Goal: Information Seeking & Learning: Learn about a topic

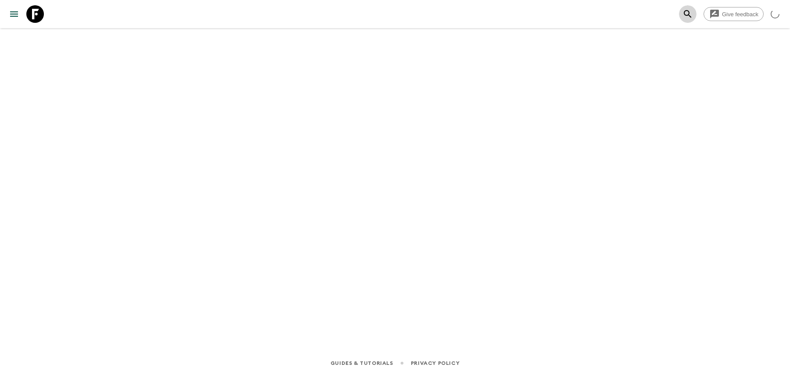
click at [687, 14] on icon "search adventures" at bounding box center [688, 14] width 11 height 11
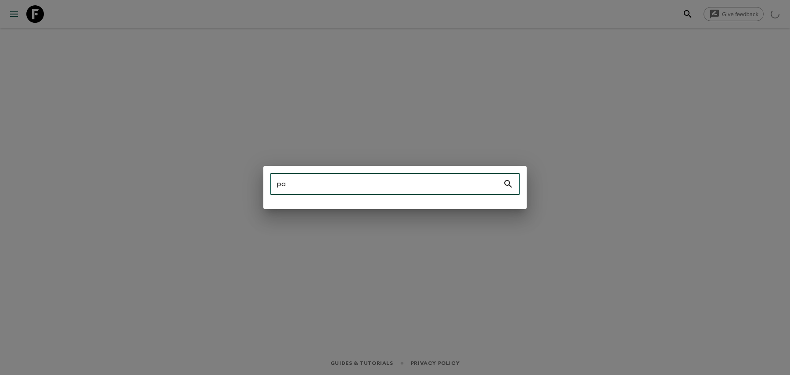
type input "p"
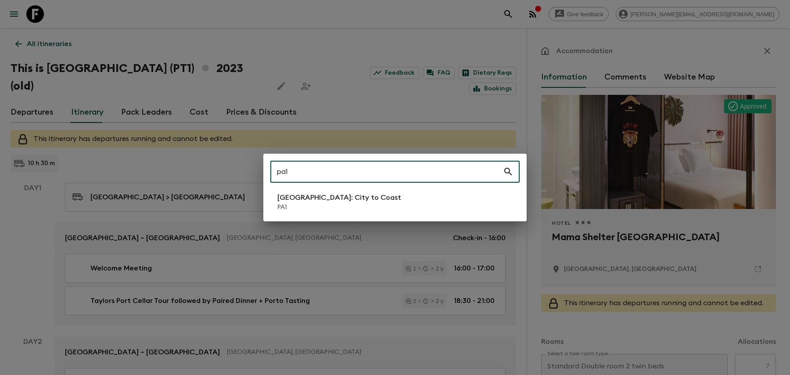
type input "pa1"
click at [293, 203] on p "PA1" at bounding box center [340, 207] width 124 height 9
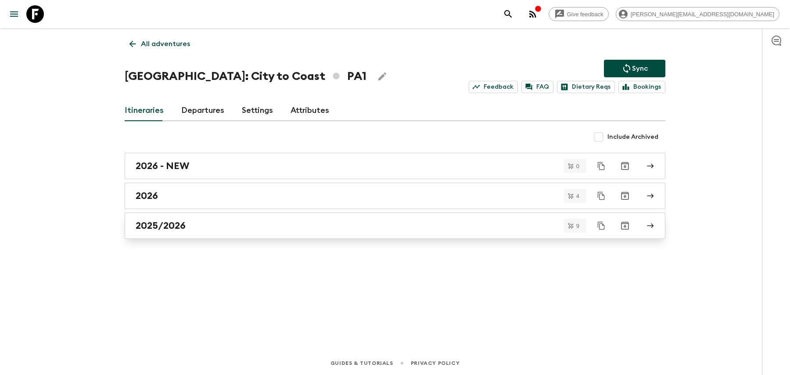
click at [279, 223] on div "2025/2026" at bounding box center [387, 225] width 502 height 11
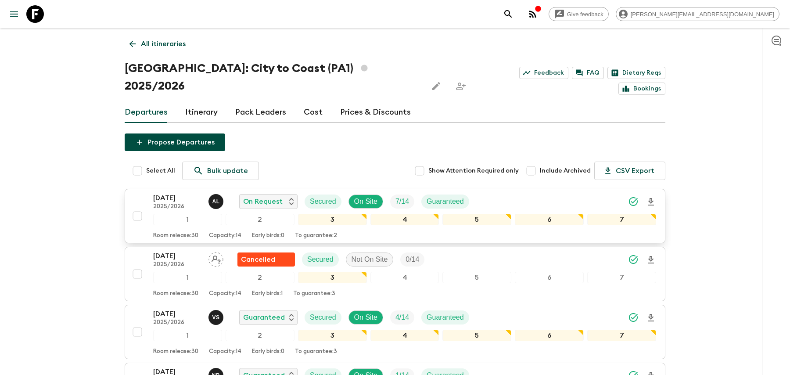
click at [541, 193] on div "[DATE] 2025/2026 A L On Request Secured On Site 7 / 14 Guaranteed" at bounding box center [404, 202] width 503 height 18
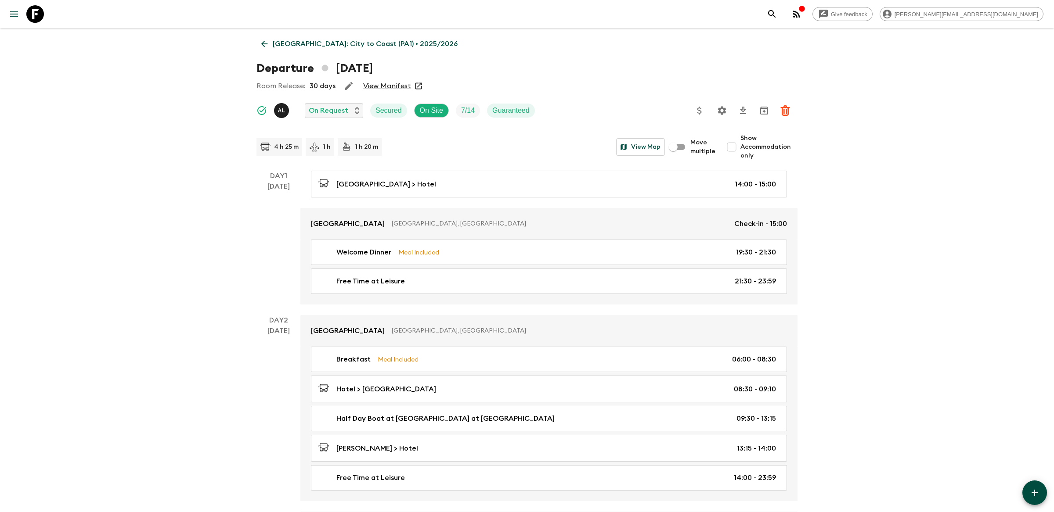
scroll to position [10, 0]
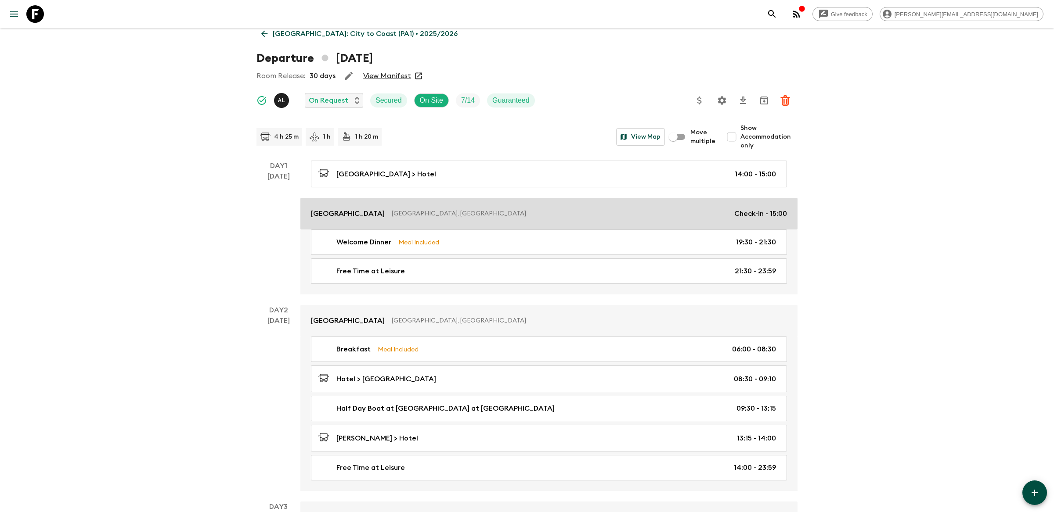
click at [374, 206] on link "[GEOGRAPHIC_DATA], [GEOGRAPHIC_DATA] Check-in - 15:00" at bounding box center [548, 214] width 497 height 32
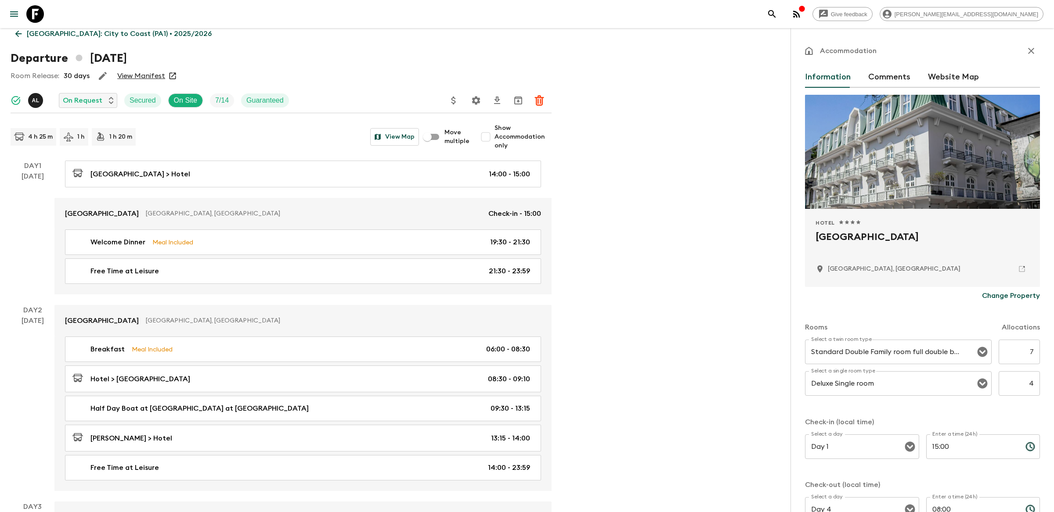
drag, startPoint x: 937, startPoint y: 240, endPoint x: 801, endPoint y: 231, distance: 136.9
click at [790, 231] on div "Accommodation Information Comments Website Map Hotel 1 Star 2 Stars 3 Stars 4 S…" at bounding box center [921, 284] width 263 height 512
copy h2 "[GEOGRAPHIC_DATA]"
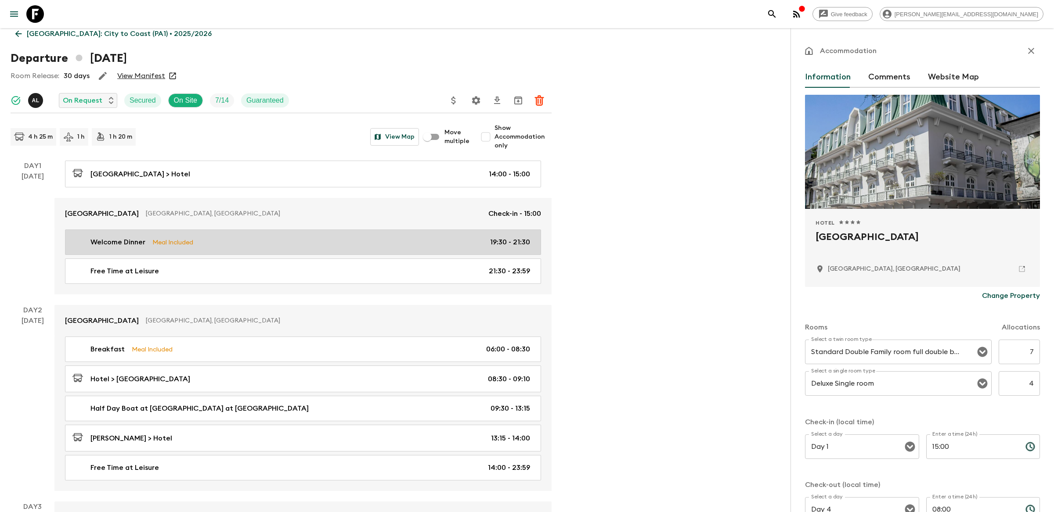
click at [230, 237] on div "Welcome Dinner Meal Included 19:30 - 21:30" at bounding box center [301, 242] width 458 height 11
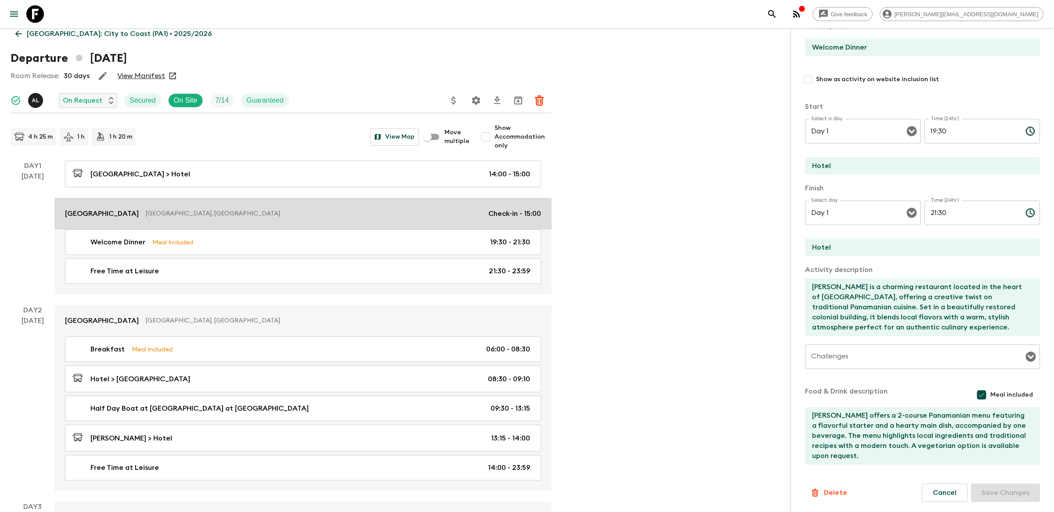
scroll to position [84, 0]
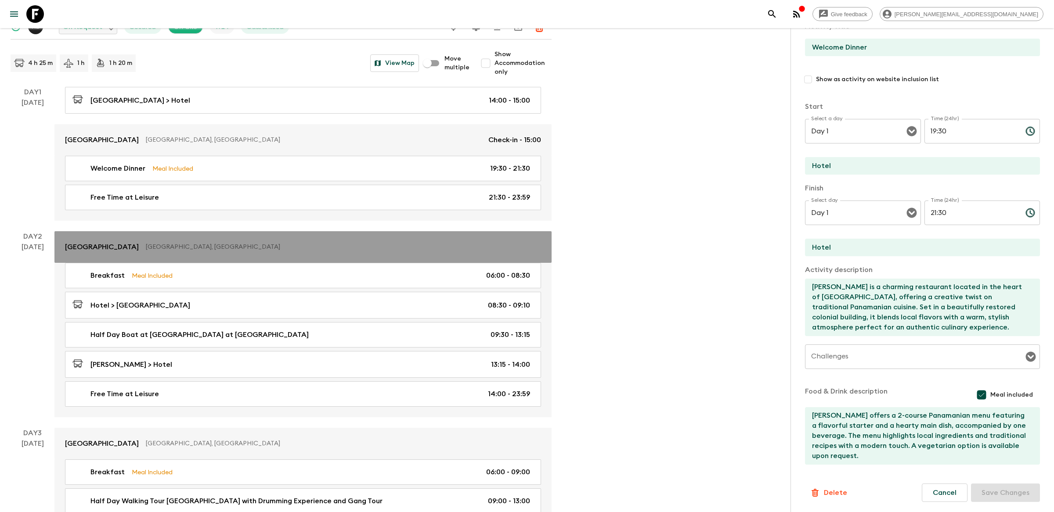
click at [216, 251] on p "[GEOGRAPHIC_DATA], [GEOGRAPHIC_DATA]" at bounding box center [340, 247] width 388 height 9
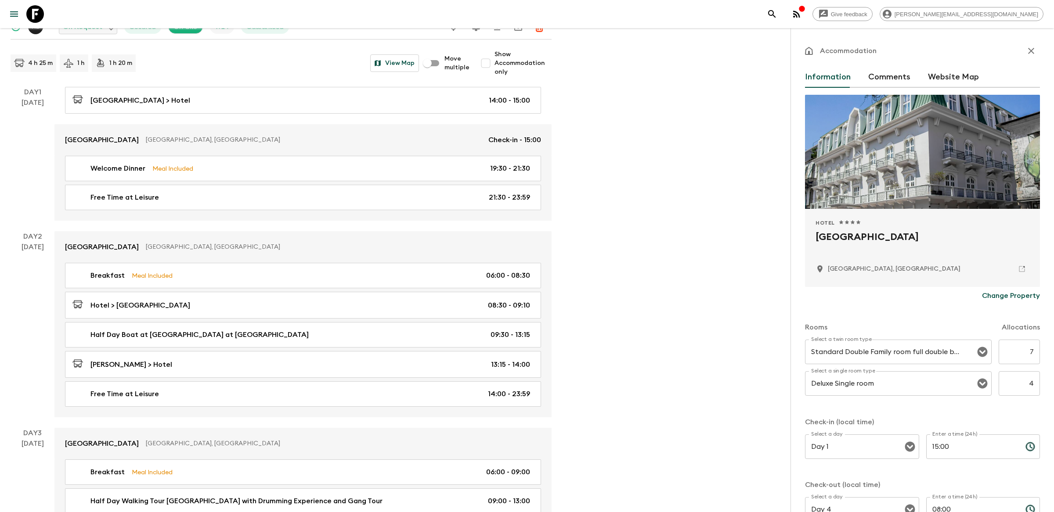
drag, startPoint x: 924, startPoint y: 239, endPoint x: 814, endPoint y: 237, distance: 110.2
click at [790, 237] on div "Hotel 1 Star 2 Stars 3 Stars 4 Stars 5 Stars [GEOGRAPHIC_DATA], [GEOGRAPHIC_DAT…" at bounding box center [922, 248] width 235 height 78
copy h2 "[GEOGRAPHIC_DATA]"
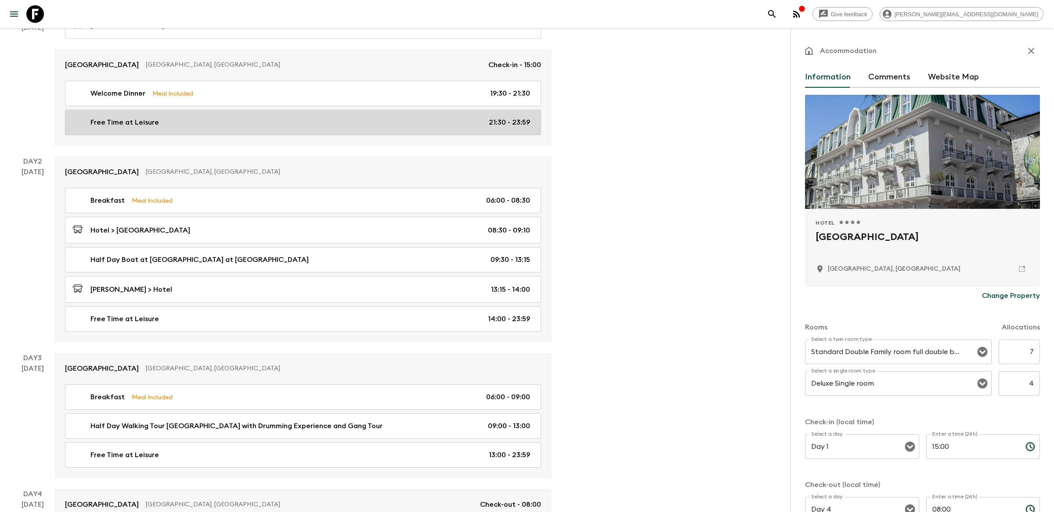
scroll to position [161, 0]
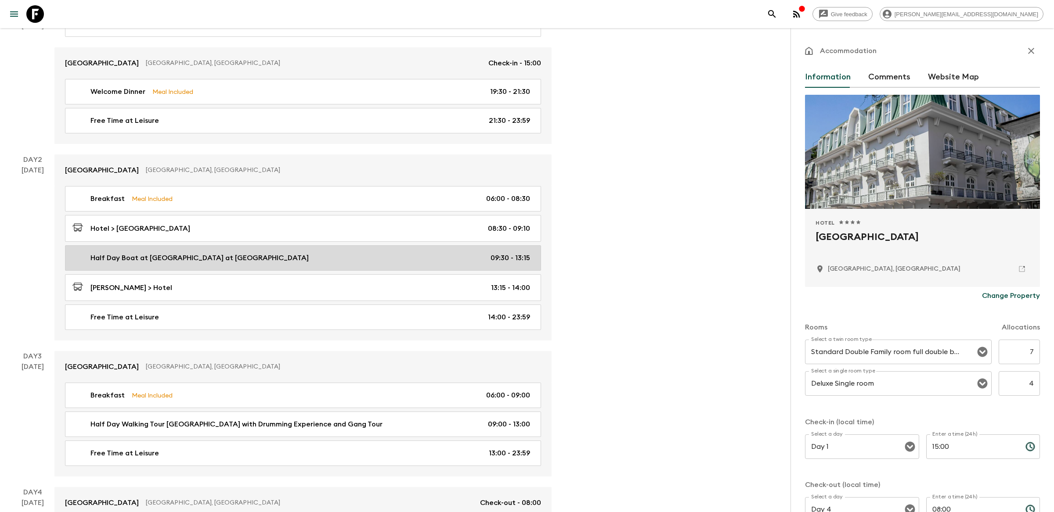
click at [360, 266] on link "Half Day Boat at [GEOGRAPHIC_DATA] at [GEOGRAPHIC_DATA] 09:30 - 13:15" at bounding box center [303, 257] width 476 height 25
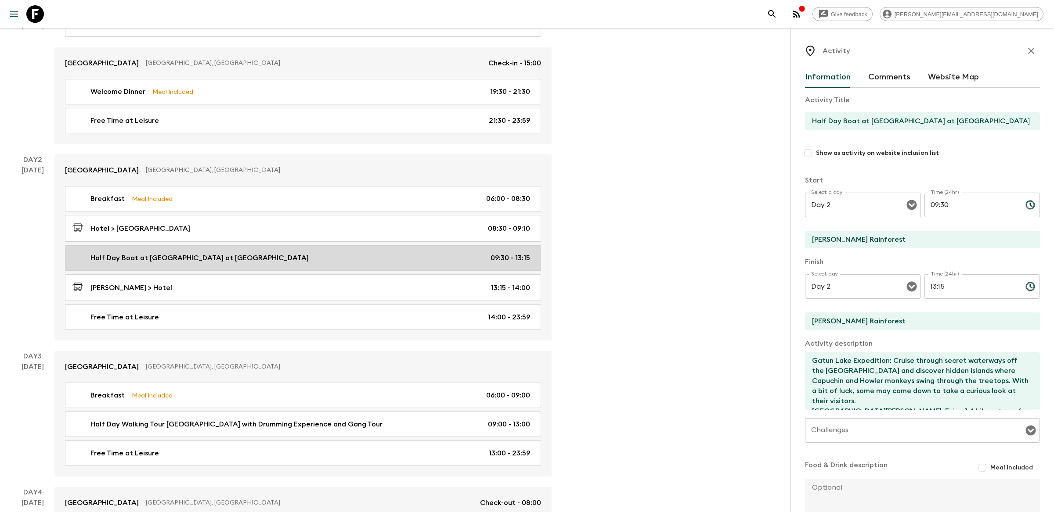
click at [305, 258] on div "Half Day Boat at [GEOGRAPHIC_DATA] at [GEOGRAPHIC_DATA] 09:30 - 13:15" at bounding box center [301, 258] width 458 height 11
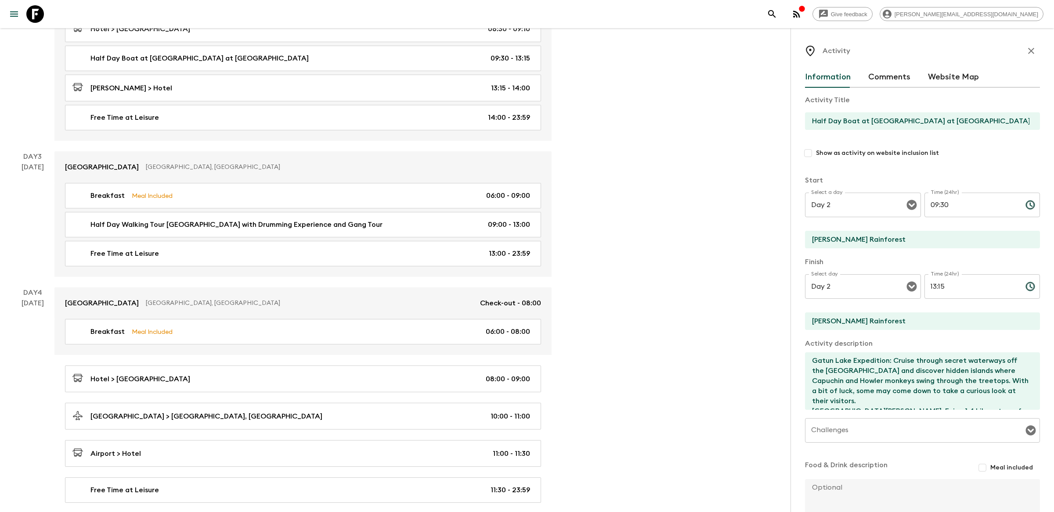
scroll to position [362, 0]
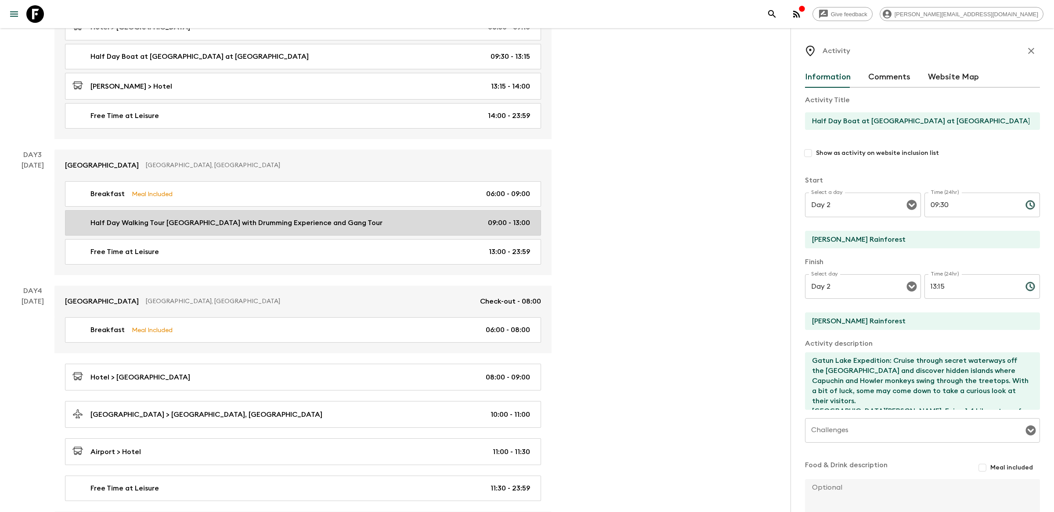
click at [464, 216] on link "Half Day Walking Tour [GEOGRAPHIC_DATA] with Drumming Experience and Gang Tour …" at bounding box center [303, 222] width 476 height 25
type input "Half Day Walking Tour [GEOGRAPHIC_DATA] with Drumming Experience and Gang Tour"
type input "Hotel"
type textarea "Wander the charming colonial streets of [GEOGRAPHIC_DATA] as we dive into two u…"
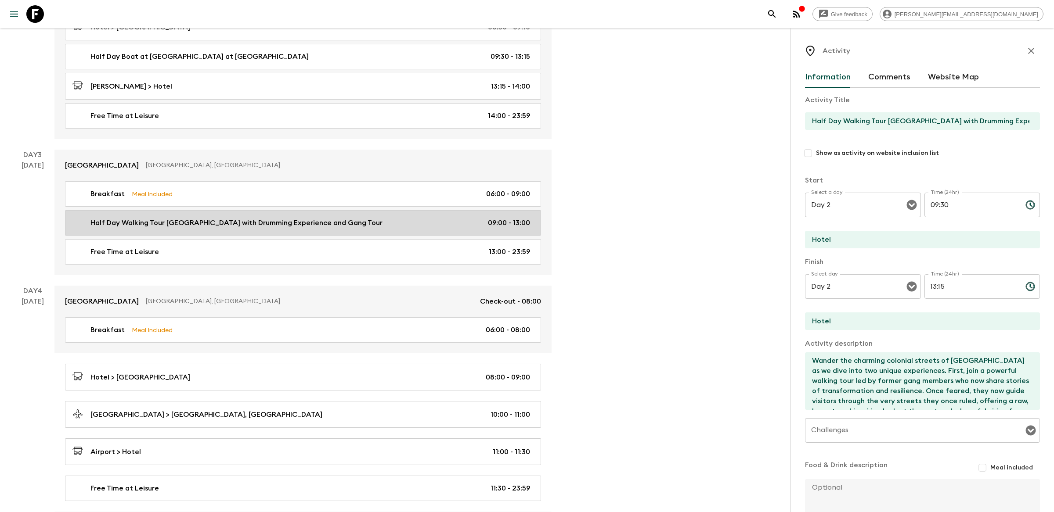
type input "Day 3"
type input "09:00"
type input "Day 3"
type input "13:00"
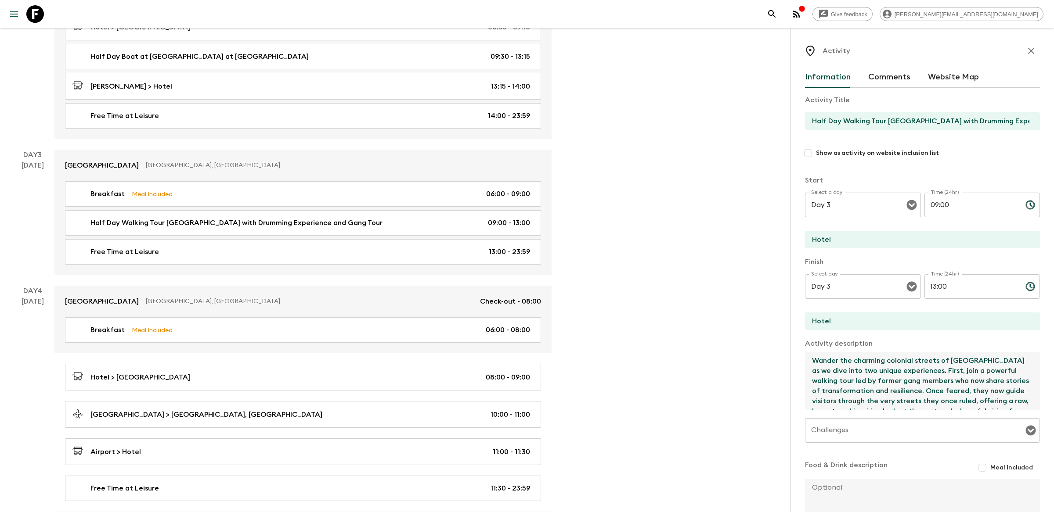
click at [790, 375] on textarea "Wander the charming colonial streets of [GEOGRAPHIC_DATA] as we dive into two u…" at bounding box center [919, 382] width 228 height 58
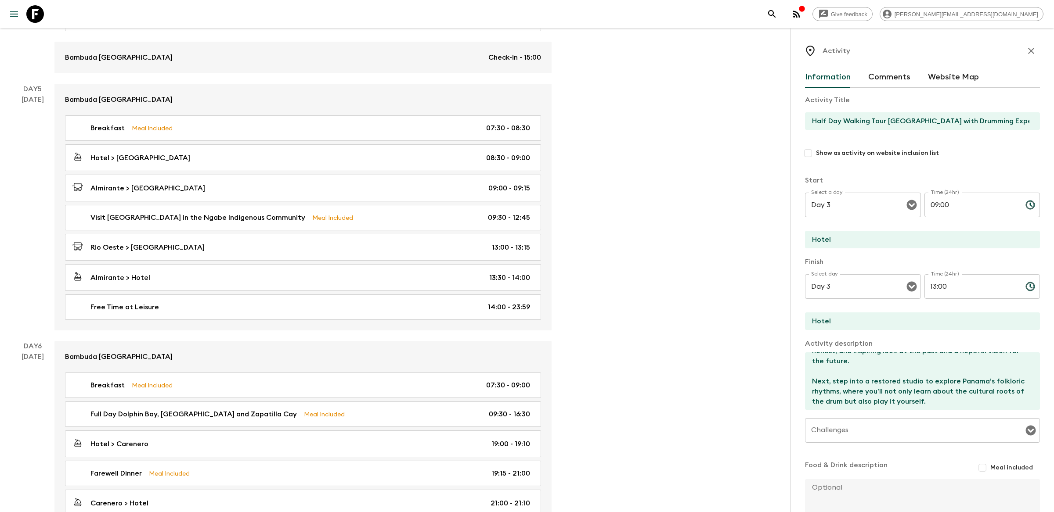
scroll to position [841, 0]
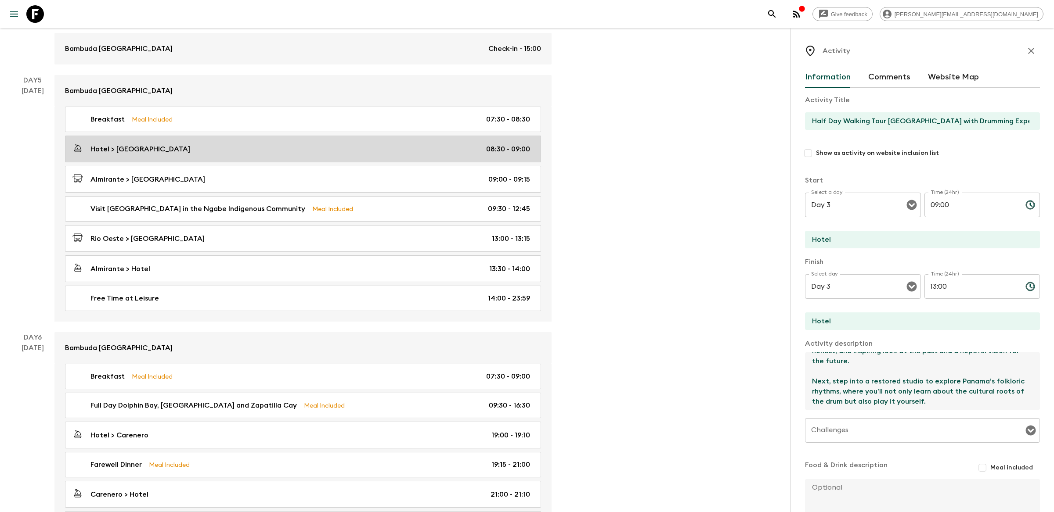
click at [381, 156] on link "Hotel > [GEOGRAPHIC_DATA] 08:30 - 09:00" at bounding box center [303, 149] width 476 height 27
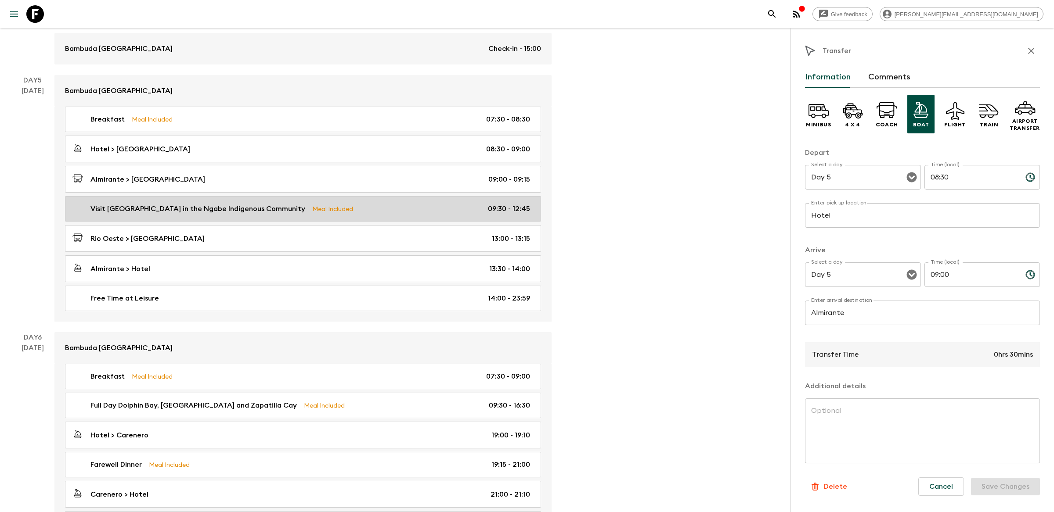
click at [376, 214] on div "Visit Cocoa Plantation Farm in the Ngabe Indigenous Community Meal Included 09:…" at bounding box center [301, 209] width 458 height 11
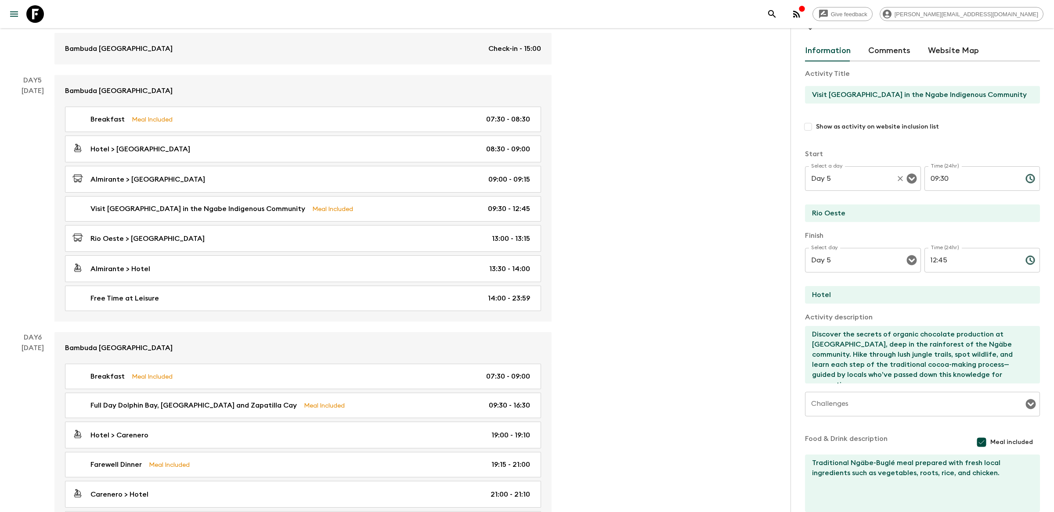
scroll to position [27, 0]
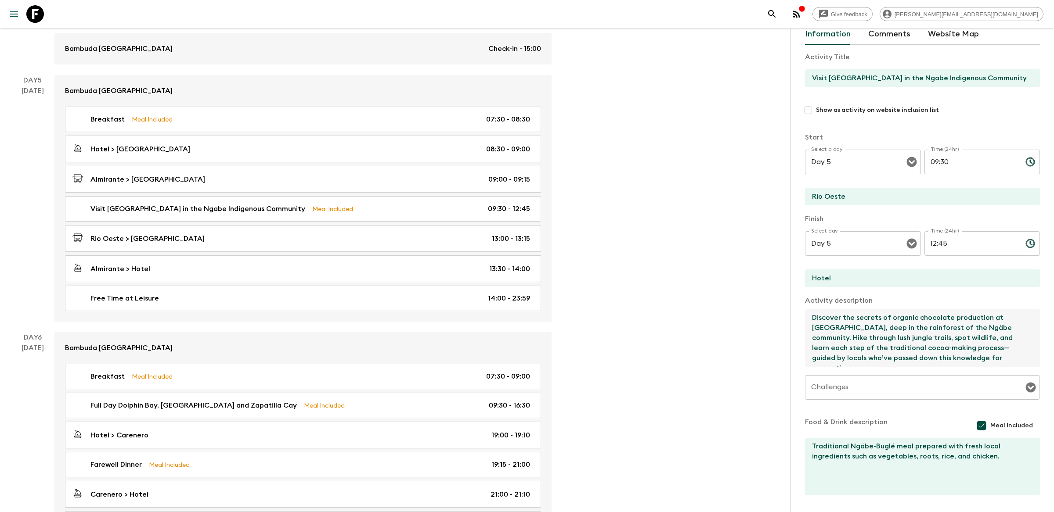
click at [790, 338] on textarea "Discover the secrets of organic chocolate production at [GEOGRAPHIC_DATA], deep…" at bounding box center [919, 339] width 228 height 58
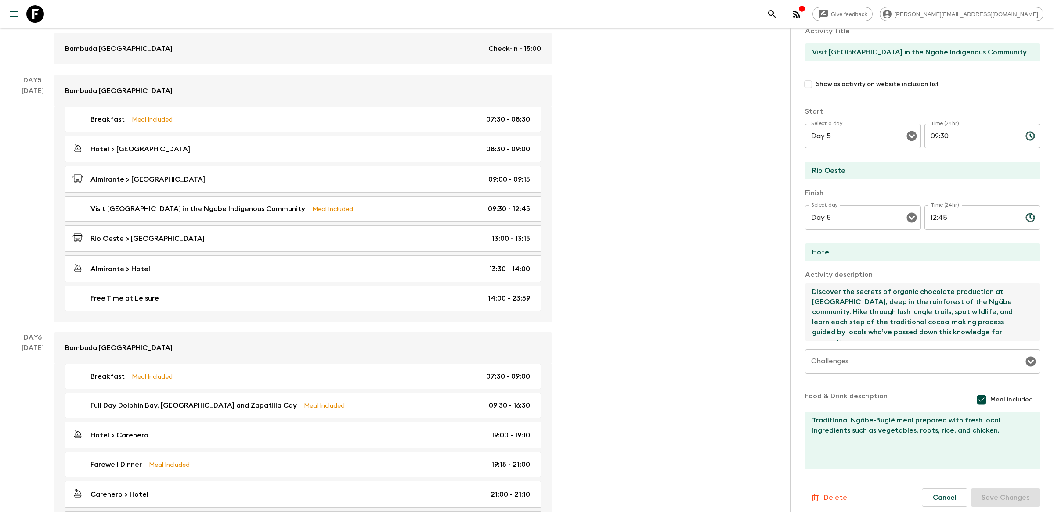
scroll to position [68, 0]
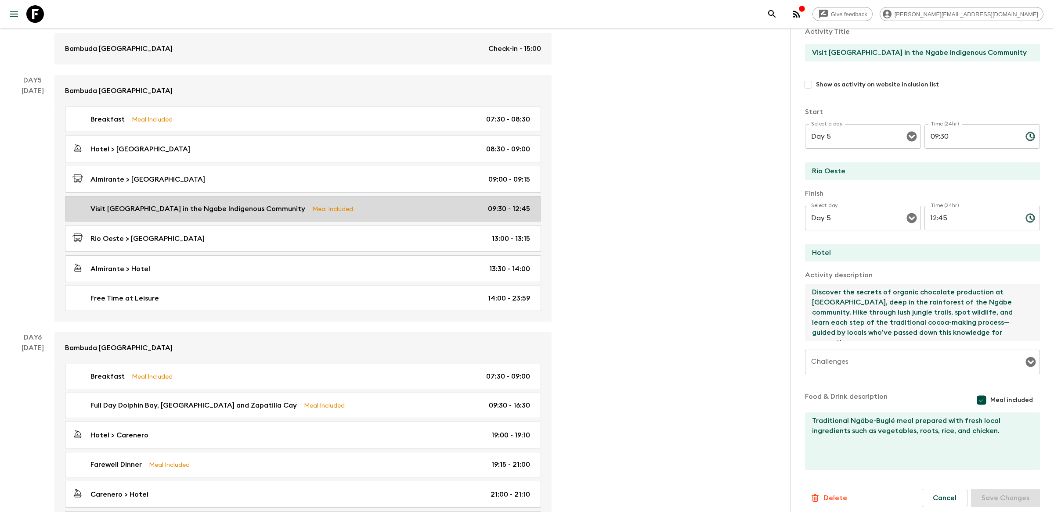
click at [381, 206] on div "Visit Cocoa Plantation Farm in the Ngabe Indigenous Community Meal Included 09:…" at bounding box center [301, 209] width 458 height 11
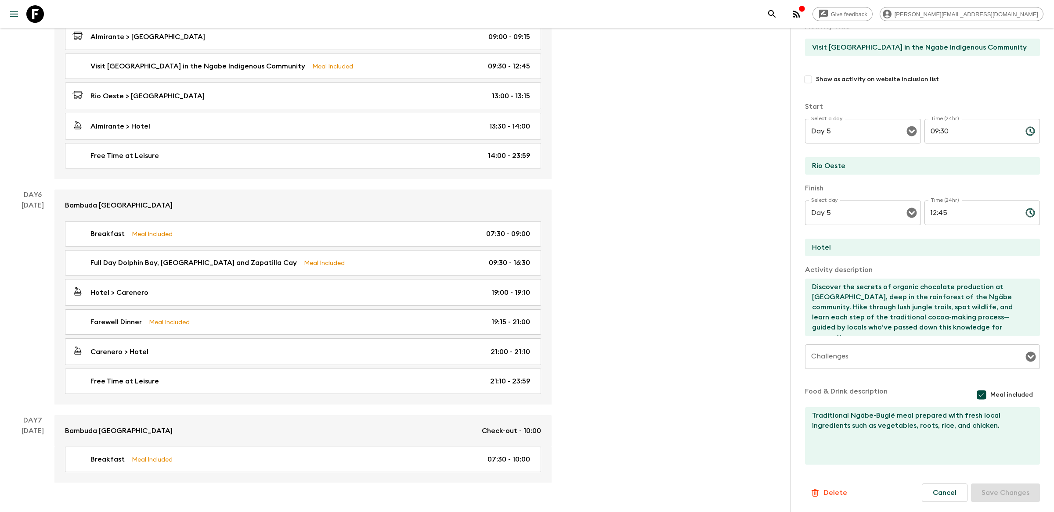
scroll to position [1005, 0]
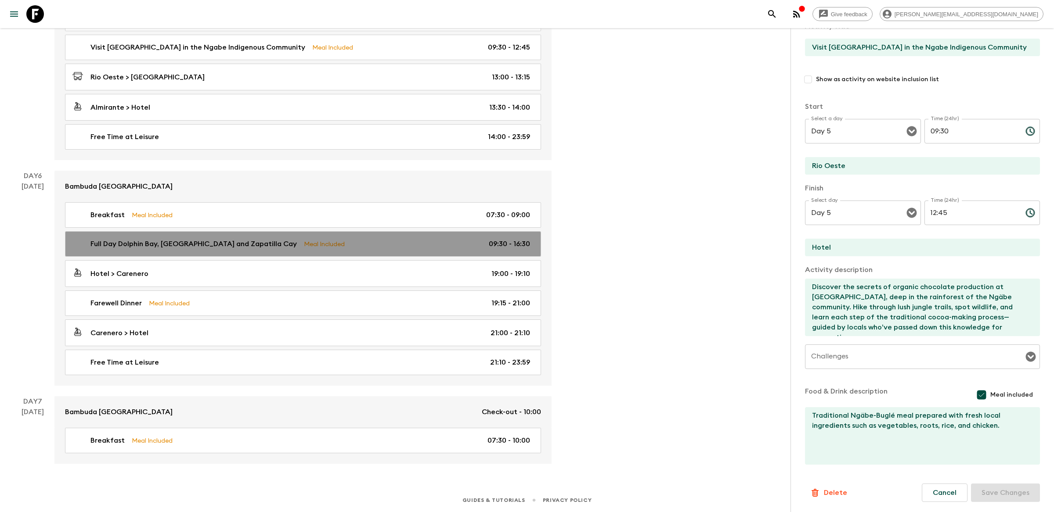
click at [399, 241] on div "Full Day Dolphin Bay, [GEOGRAPHIC_DATA] and Zapatilla Cay Meal Included 09:30 -…" at bounding box center [301, 244] width 458 height 11
type input "Full Day Dolphin Bay, [GEOGRAPHIC_DATA] and Zapatilla Cay"
type input "Hotel"
type textarea "Discover the natural wonders of the [GEOGRAPHIC_DATA] on this full-day adventur…"
type textarea "Caribbean traditional food"
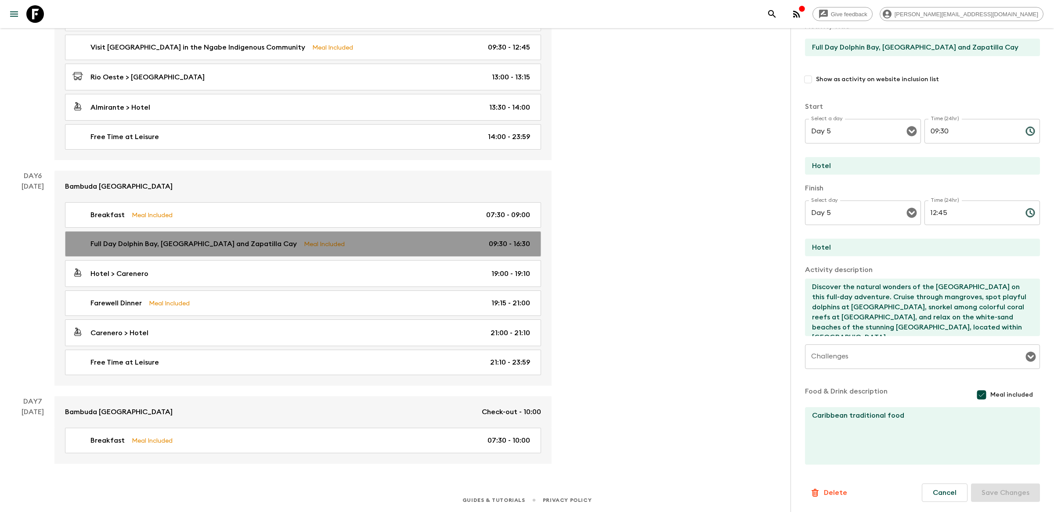
type input "Day 6"
type input "16:30"
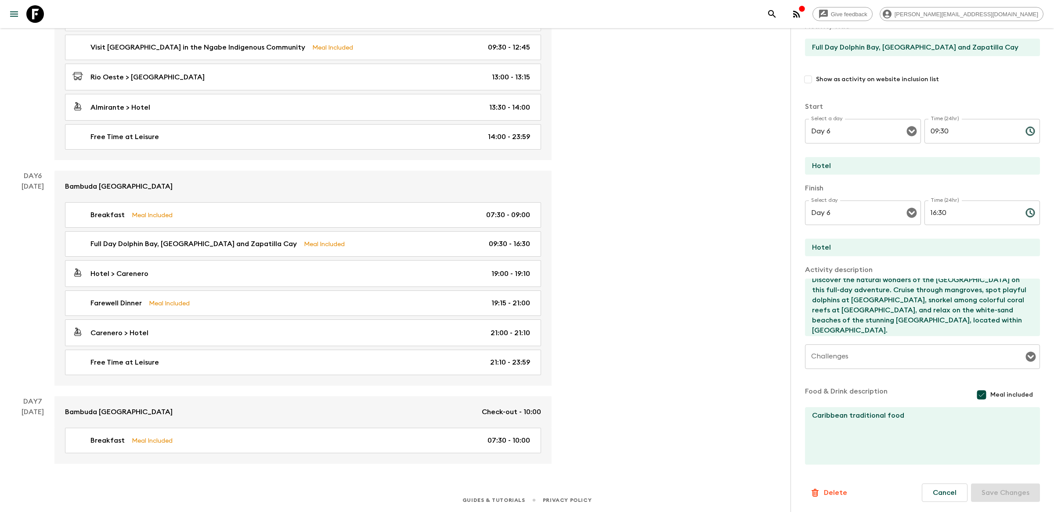
scroll to position [10, 0]
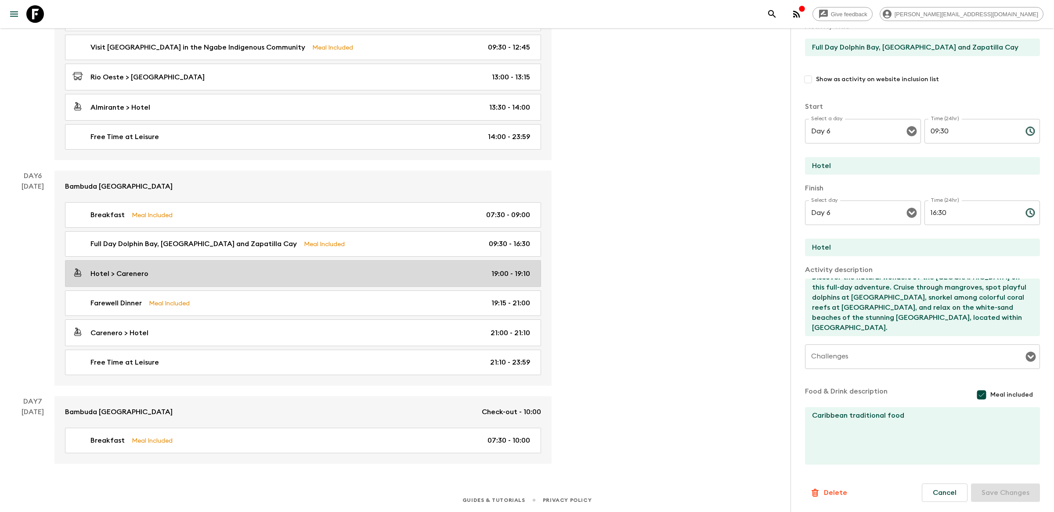
click at [196, 271] on div "Hotel > Carenero 19:00 - 19:10" at bounding box center [301, 274] width 458 height 12
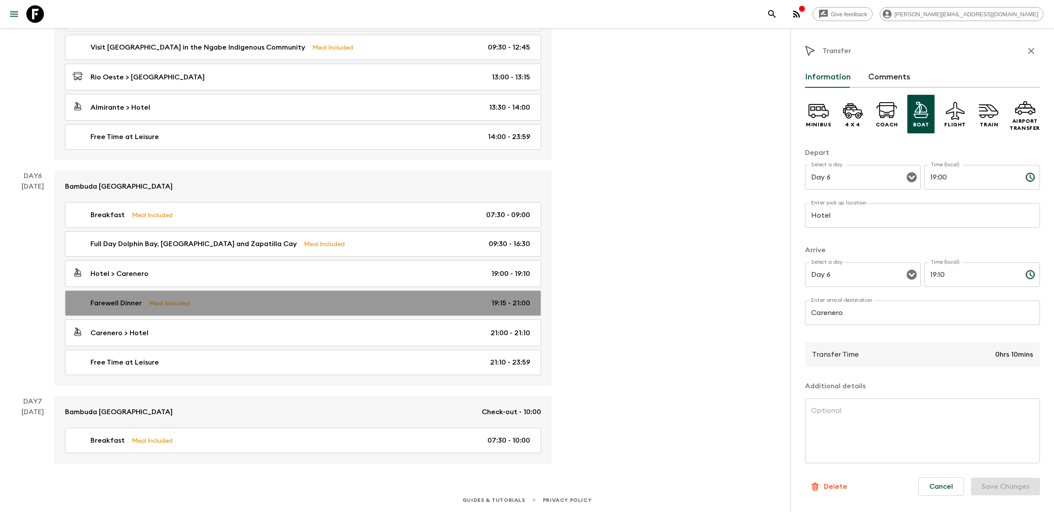
click at [257, 303] on div "Farewell Dinner Meal Included 19:15 - 21:00" at bounding box center [301, 303] width 458 height 11
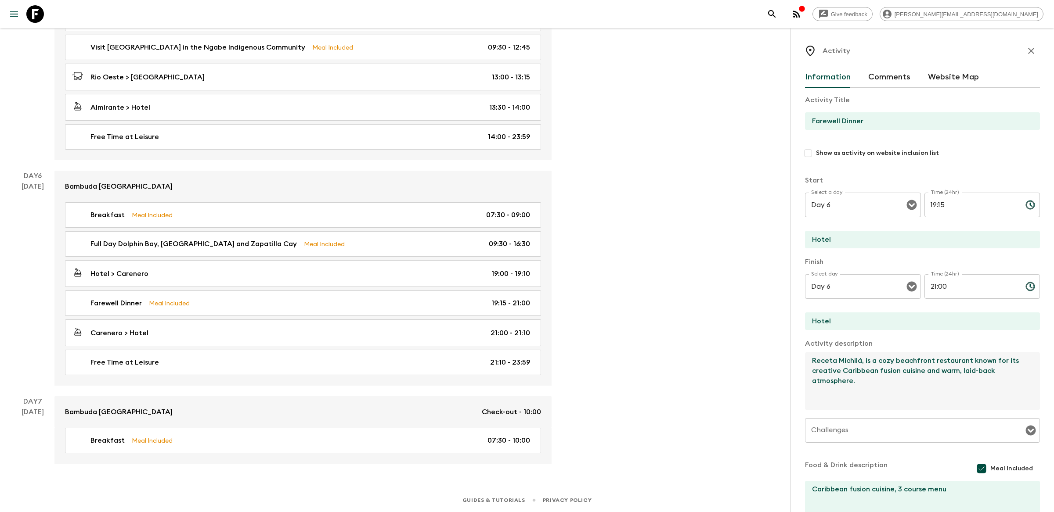
drag, startPoint x: 862, startPoint y: 361, endPoint x: 792, endPoint y: 361, distance: 69.8
click at [790, 361] on div "Activity Information Comments Website Map Activity Title Farewell Dinner Show a…" at bounding box center [921, 284] width 263 height 512
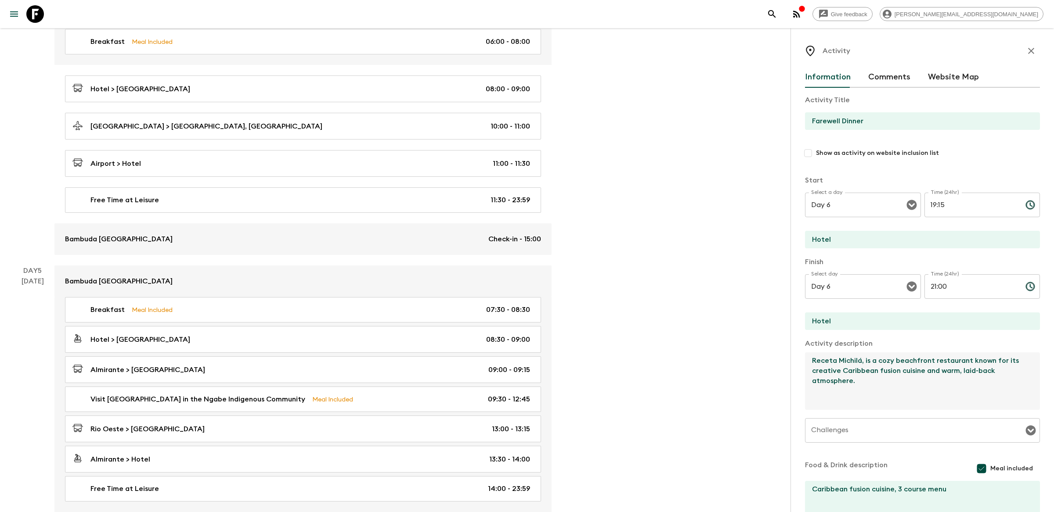
scroll to position [675, 0]
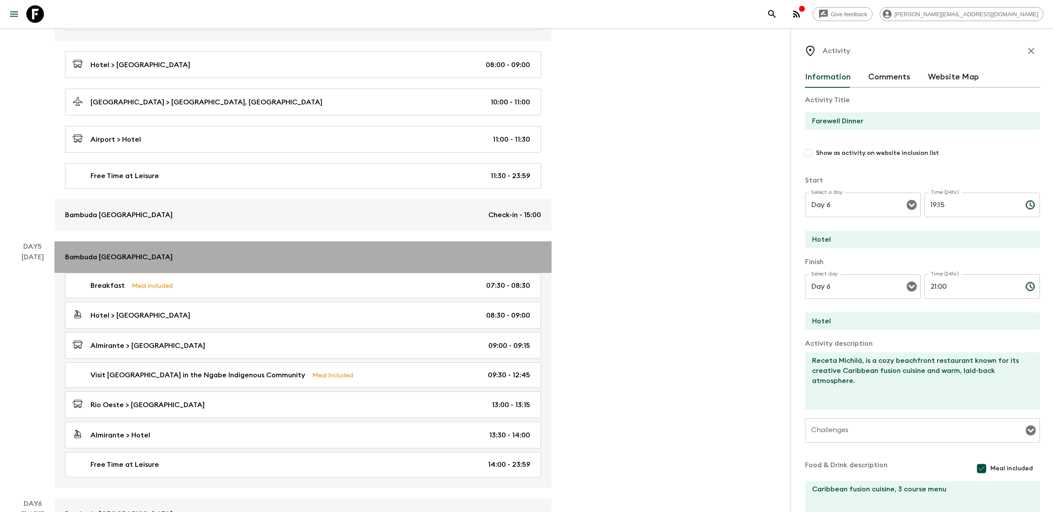
click at [246, 256] on div "Bambuda [GEOGRAPHIC_DATA]" at bounding box center [303, 257] width 476 height 11
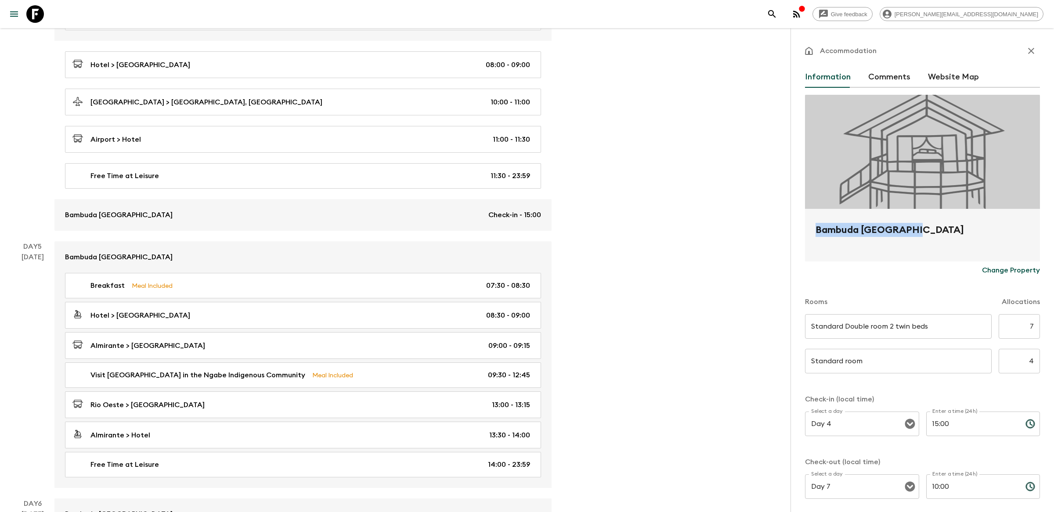
drag, startPoint x: 934, startPoint y: 231, endPoint x: 805, endPoint y: 233, distance: 128.7
click at [790, 233] on div "Bambuda [GEOGRAPHIC_DATA]" at bounding box center [922, 235] width 235 height 53
copy h2 "Bambuda [GEOGRAPHIC_DATA]"
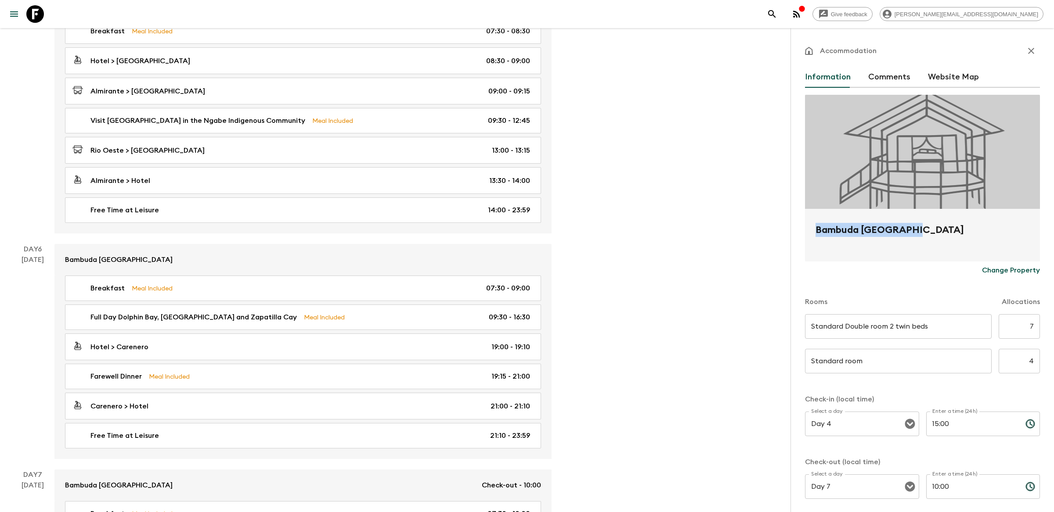
scroll to position [1005, 0]
